Goal: Task Accomplishment & Management: Manage account settings

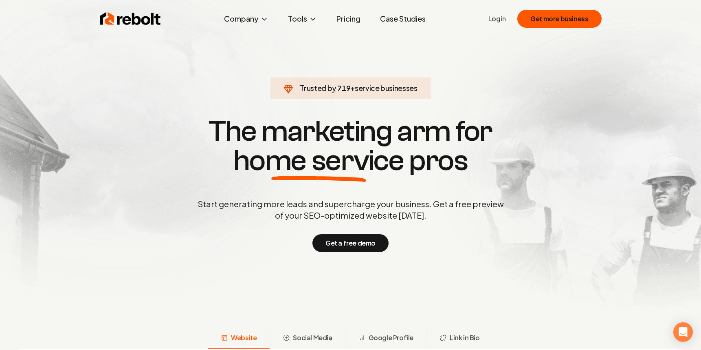
click at [565, 9] on div "Rebolt Company About Blog Jobs Help Center Tools Google Review QR Code Generato…" at bounding box center [351, 19] width 522 height 24
click at [562, 16] on button "Get more business" at bounding box center [559, 19] width 84 height 18
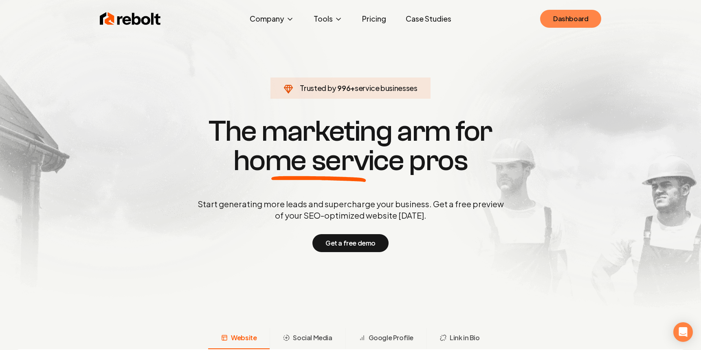
click at [576, 26] on link "Dashboard" at bounding box center [570, 19] width 61 height 18
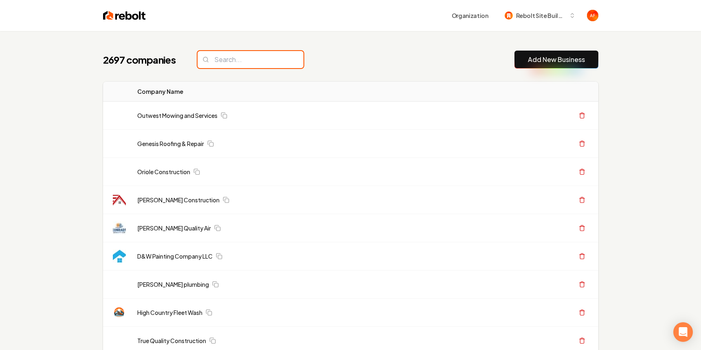
click at [213, 67] on input "search" at bounding box center [251, 59] width 106 height 17
click at [214, 67] on input "search" at bounding box center [251, 59] width 106 height 17
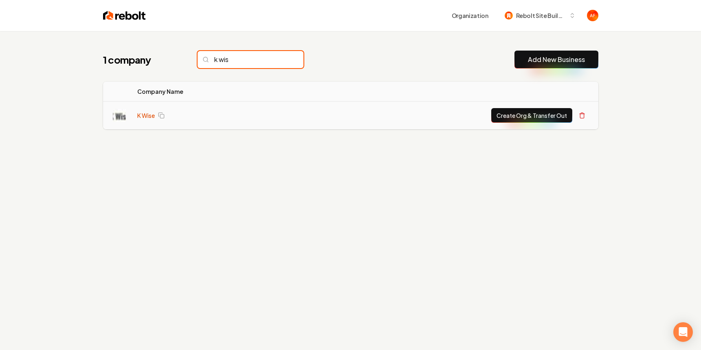
type input "k wis"
click at [145, 111] on link "K Wise" at bounding box center [146, 115] width 18 height 8
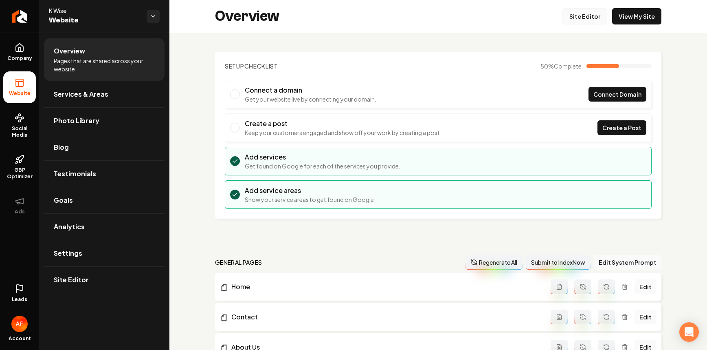
click at [575, 13] on link "Site Editor" at bounding box center [585, 16] width 45 height 16
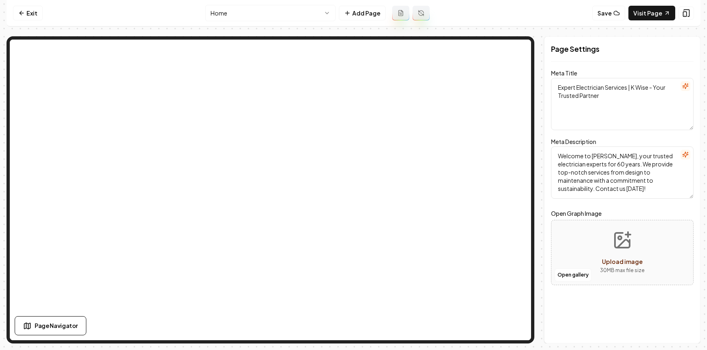
click at [591, 131] on form "Meta Title Expert Electrician Services | K Wise - Your Trusted Partner Meta Des…" at bounding box center [622, 182] width 143 height 222
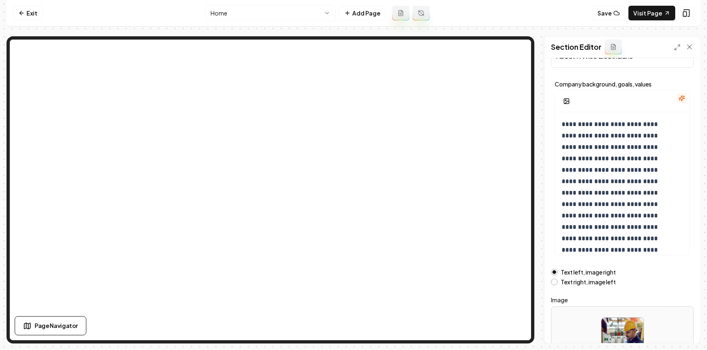
scroll to position [90, 0]
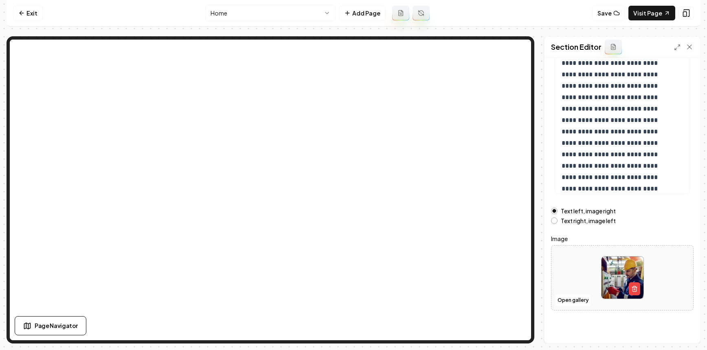
click at [572, 307] on div "Open gallery" at bounding box center [622, 277] width 143 height 65
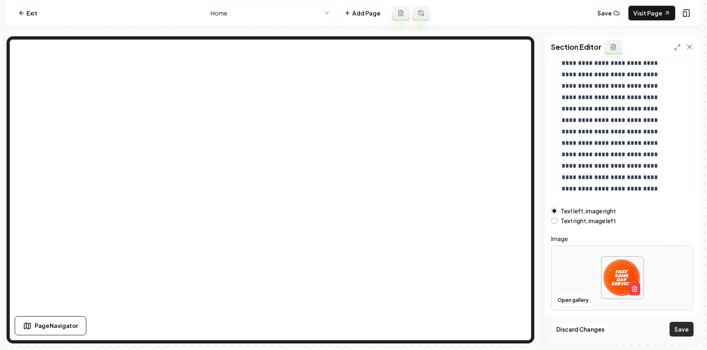
click at [686, 326] on button "Save" at bounding box center [682, 328] width 24 height 15
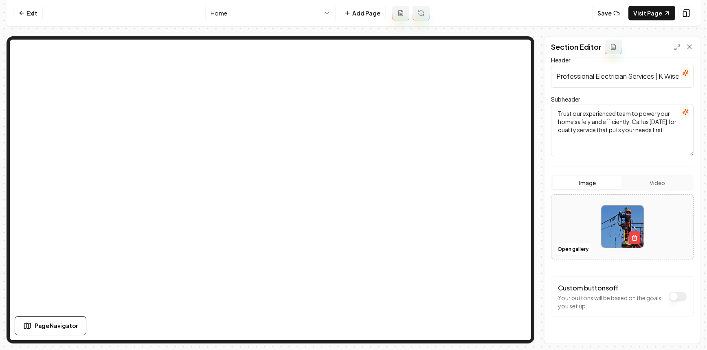
scroll to position [71, 0]
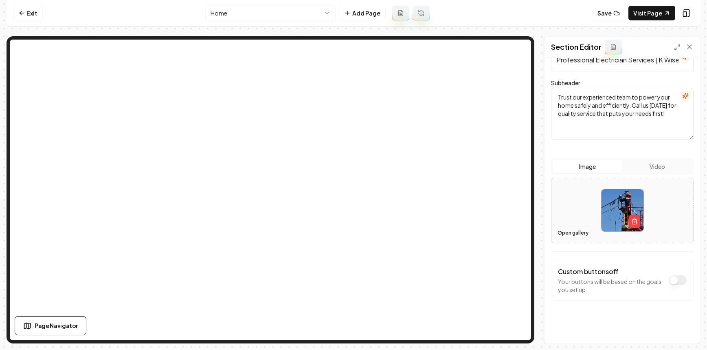
click at [566, 237] on button "Open gallery" at bounding box center [573, 232] width 37 height 13
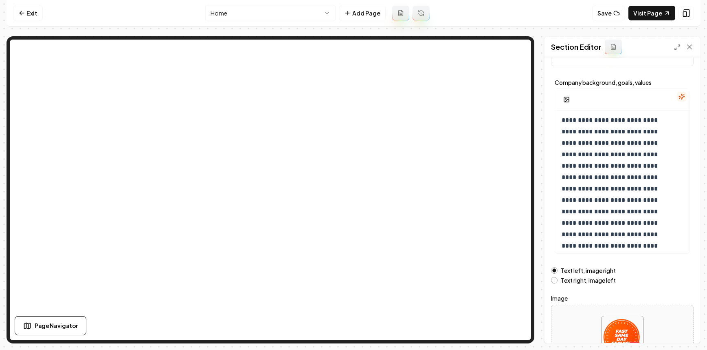
scroll to position [90, 0]
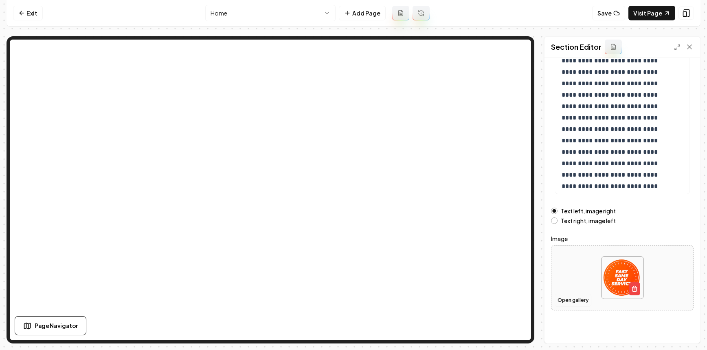
click at [573, 303] on button "Open gallery" at bounding box center [573, 299] width 37 height 13
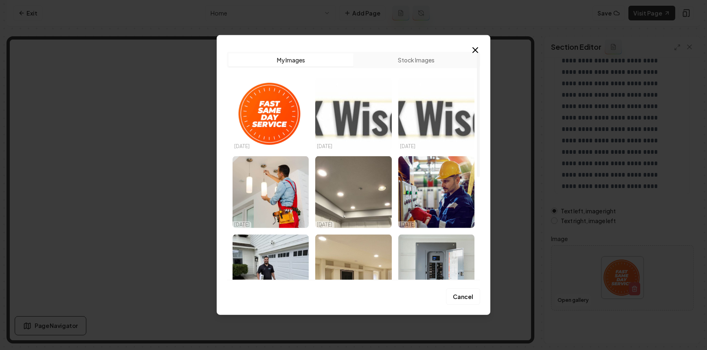
scroll to position [186, 0]
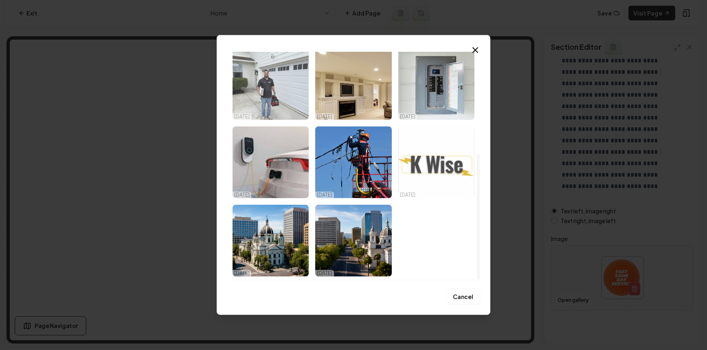
click at [279, 104] on img "Select image image_68eed6a25c7cd75eb800636e.jpg" at bounding box center [271, 84] width 76 height 72
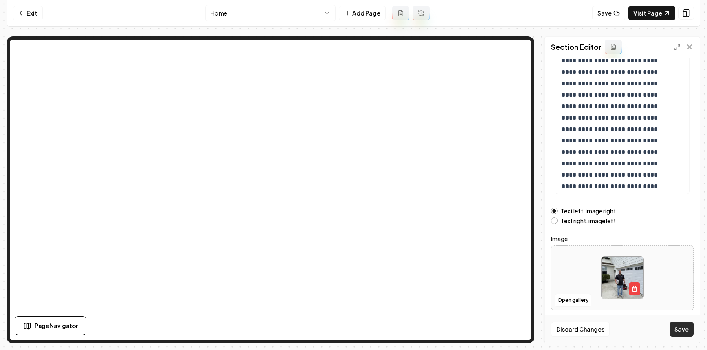
click at [687, 330] on button "Save" at bounding box center [682, 328] width 24 height 15
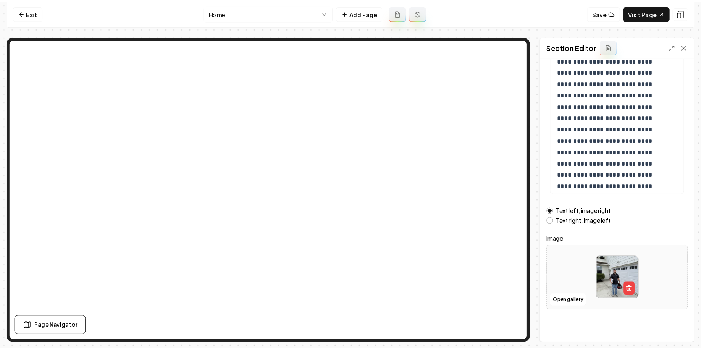
scroll to position [12, 0]
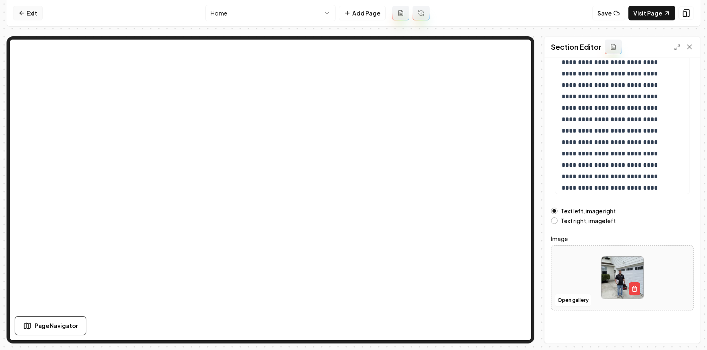
click at [23, 9] on link "Exit" at bounding box center [28, 13] width 30 height 15
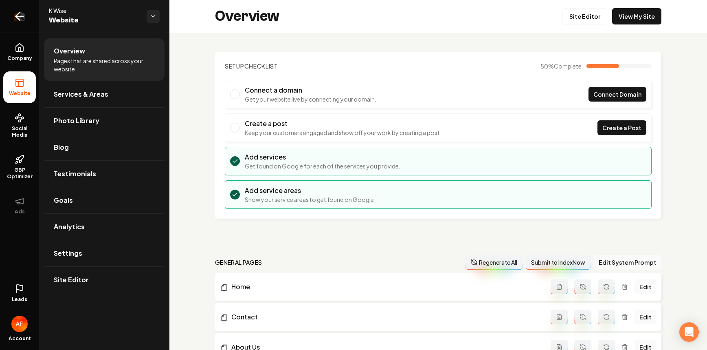
click at [30, 15] on link "Return to dashboard" at bounding box center [19, 16] width 39 height 33
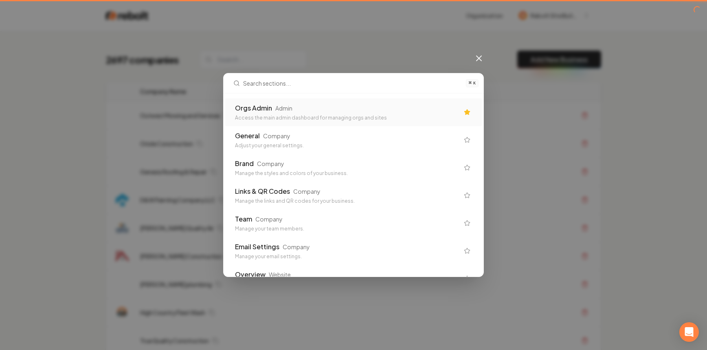
click at [340, 111] on div "Orgs Admin Admin" at bounding box center [347, 108] width 224 height 10
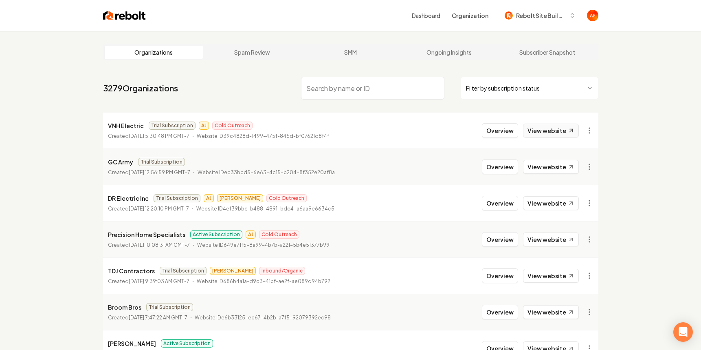
click at [536, 137] on link "View website" at bounding box center [551, 130] width 56 height 14
click at [553, 134] on link "View website" at bounding box center [551, 130] width 56 height 14
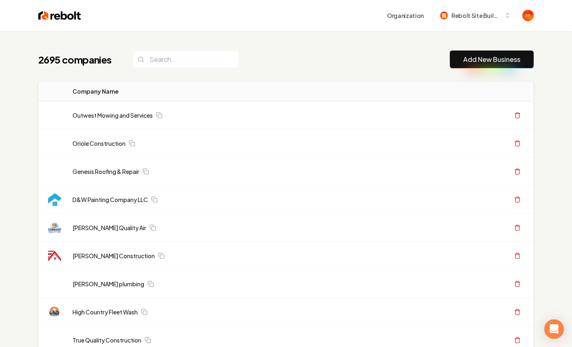
click at [47, 20] on img at bounding box center [59, 15] width 43 height 11
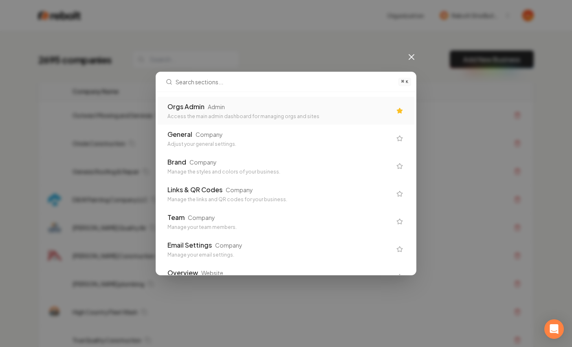
click at [215, 103] on div "Admin" at bounding box center [216, 107] width 17 height 8
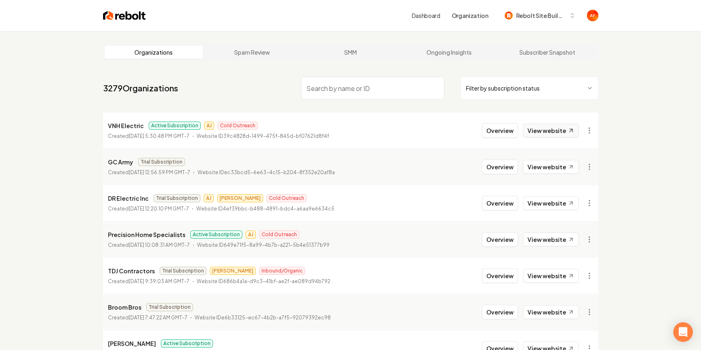
click at [548, 131] on link "View website" at bounding box center [551, 130] width 56 height 14
click at [555, 200] on link "View website" at bounding box center [551, 203] width 56 height 14
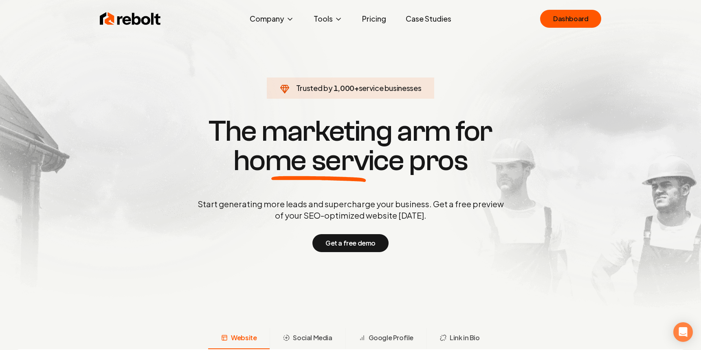
click at [140, 7] on div "Rebolt Company About Blog Jobs Help Center Tools Google Review QR Code Generato…" at bounding box center [351, 19] width 522 height 24
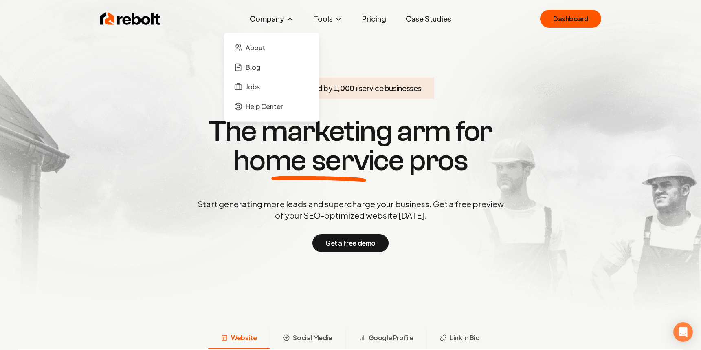
click at [274, 17] on button "Company" at bounding box center [271, 19] width 57 height 16
click at [262, 49] on span "About" at bounding box center [256, 48] width 20 height 10
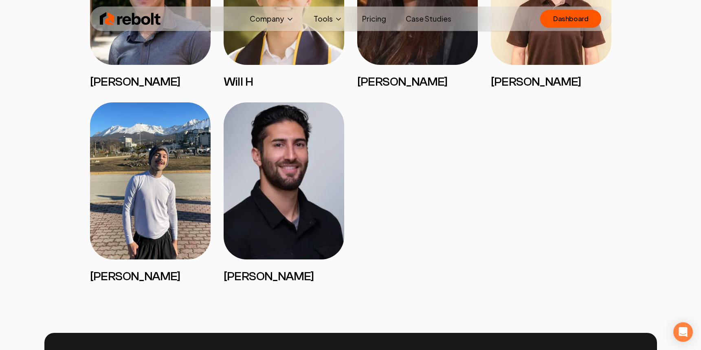
scroll to position [2074, 0]
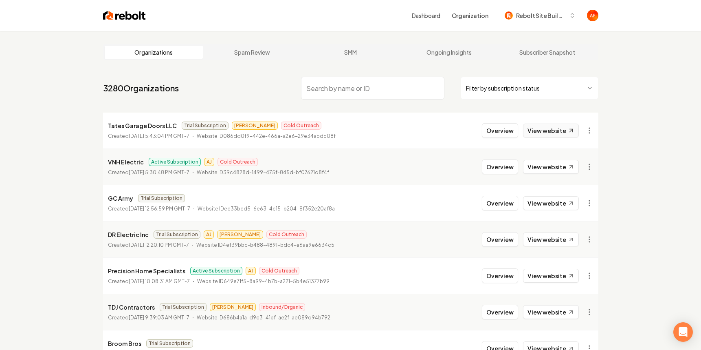
click at [548, 131] on link "View website" at bounding box center [551, 130] width 56 height 14
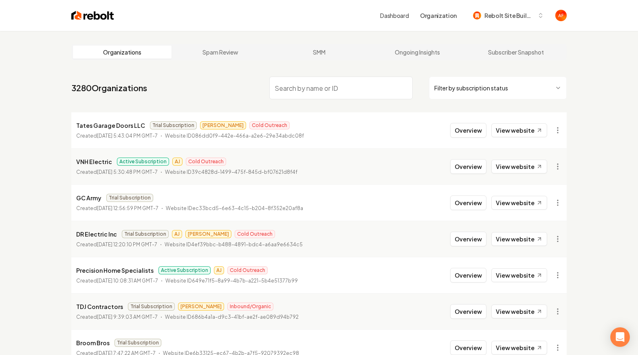
click at [81, 20] on img at bounding box center [92, 15] width 43 height 11
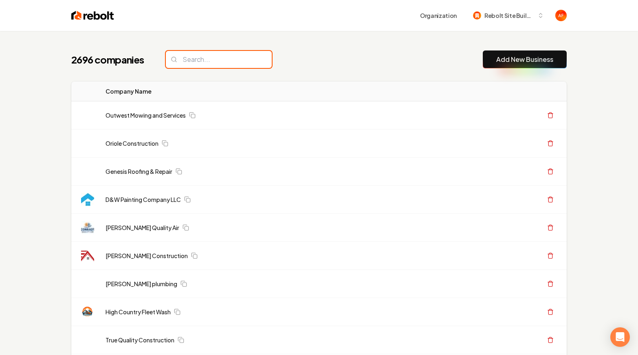
click at [211, 60] on input "search" at bounding box center [219, 59] width 106 height 17
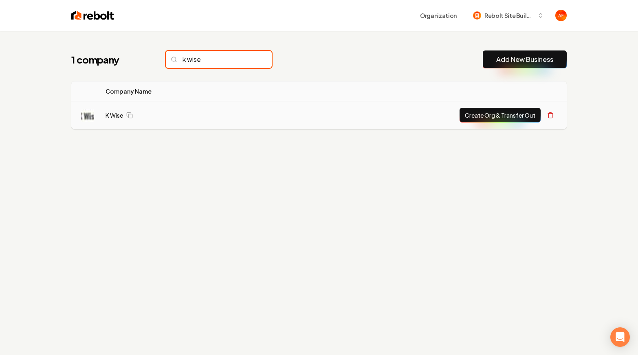
type input "k wise"
click at [104, 115] on td "K Wise" at bounding box center [178, 115] width 159 height 28
click at [114, 114] on link "K Wise" at bounding box center [115, 115] width 18 height 8
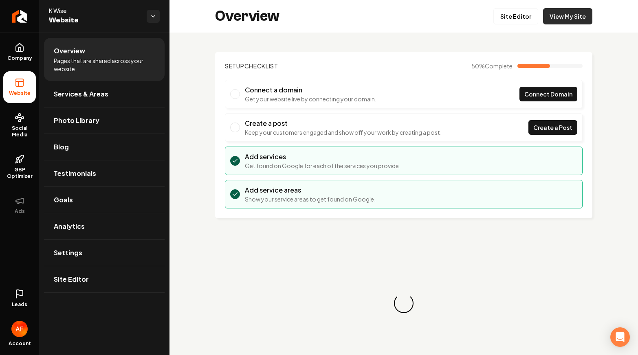
click at [565, 15] on link "View My Site" at bounding box center [567, 16] width 49 height 16
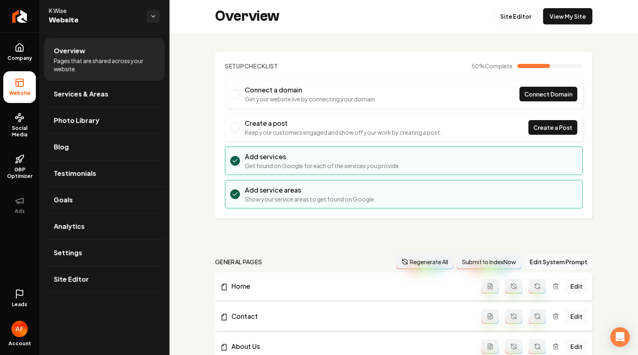
click at [192, 152] on div "Setup Checklist 50 % Complete Connect a domain Get your website live by connect…" at bounding box center [404, 343] width 469 height 620
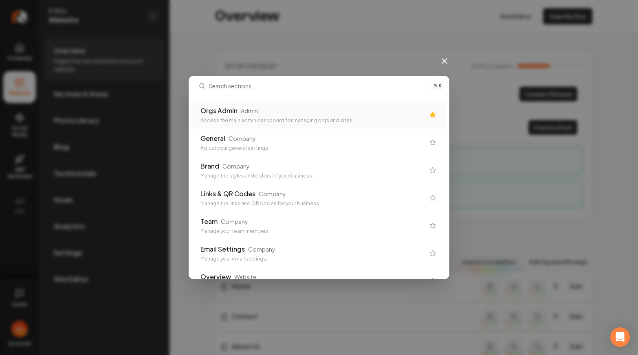
click at [270, 113] on div "Orgs Admin Admin" at bounding box center [312, 111] width 224 height 10
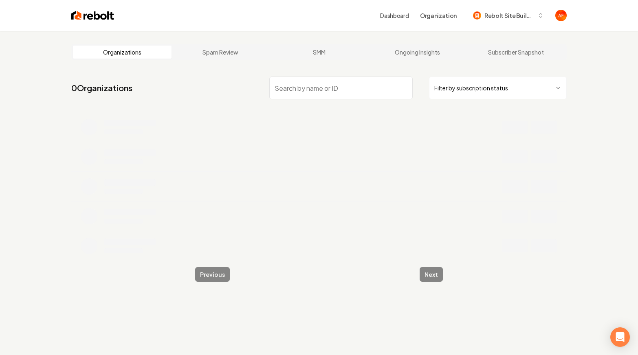
click at [305, 97] on input "search" at bounding box center [340, 88] width 143 height 23
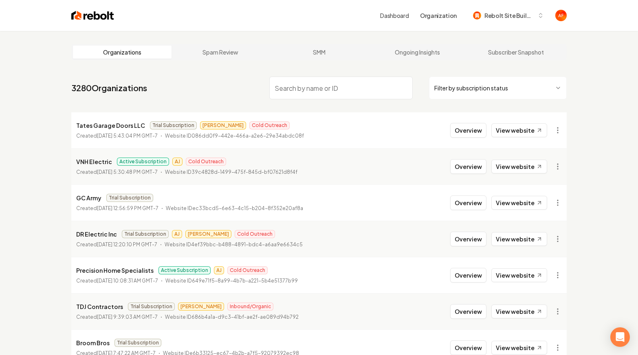
click at [468, 80] on html "Dashboard Organization Rebolt Site Builder Organizations Spam Review SMM Ongoin…" at bounding box center [319, 177] width 638 height 355
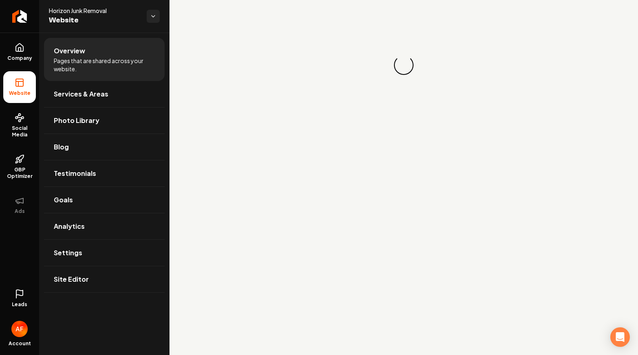
click at [22, 296] on icon at bounding box center [20, 294] width 10 height 10
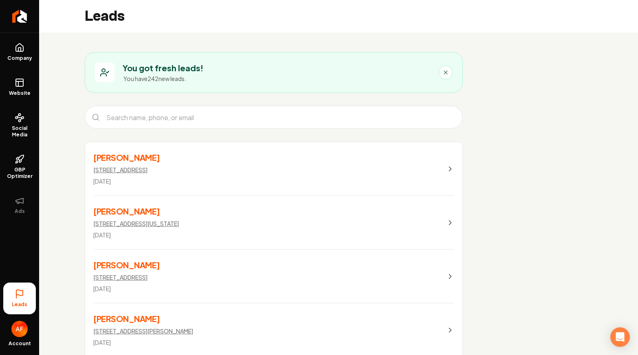
click at [130, 159] on h3 "Cathy mousel" at bounding box center [126, 157] width 67 height 11
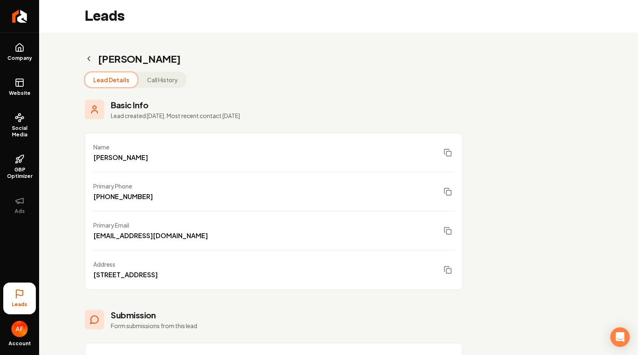
scroll to position [135, 0]
